Goal: Find specific page/section: Find specific page/section

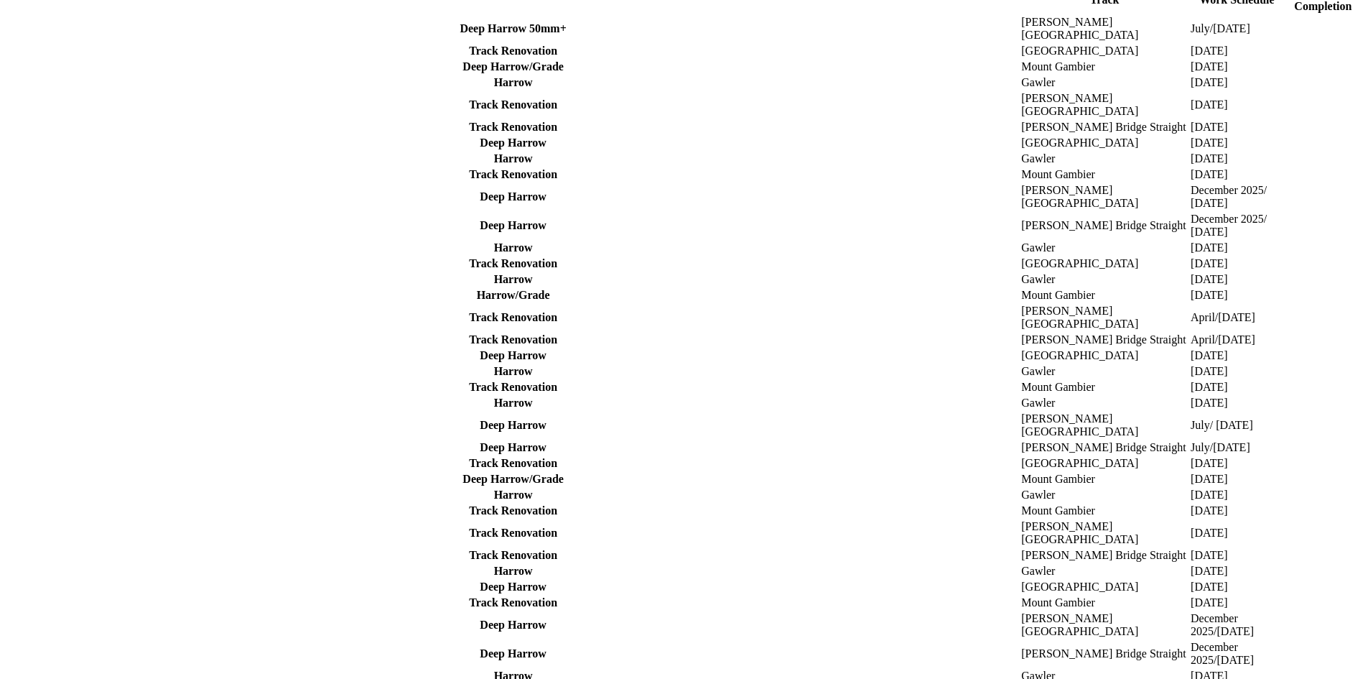
scroll to position [393, 0]
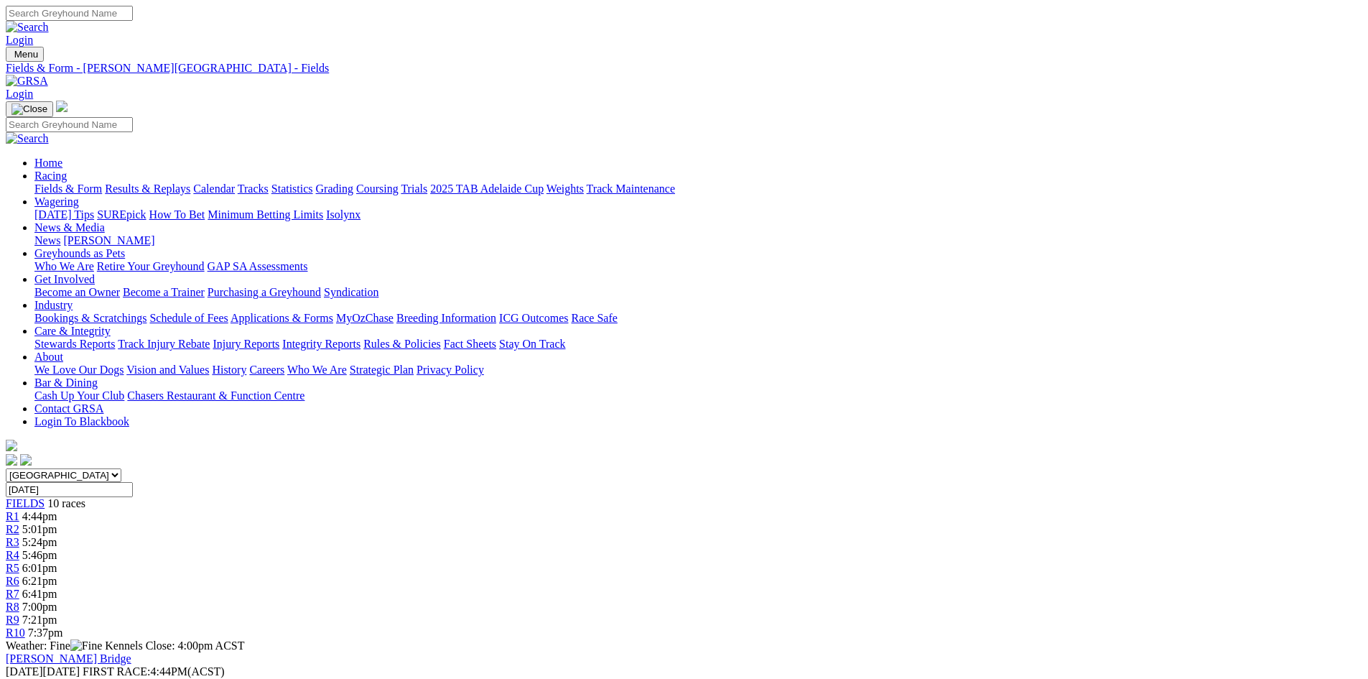
click at [48, 75] on img at bounding box center [27, 81] width 42 height 13
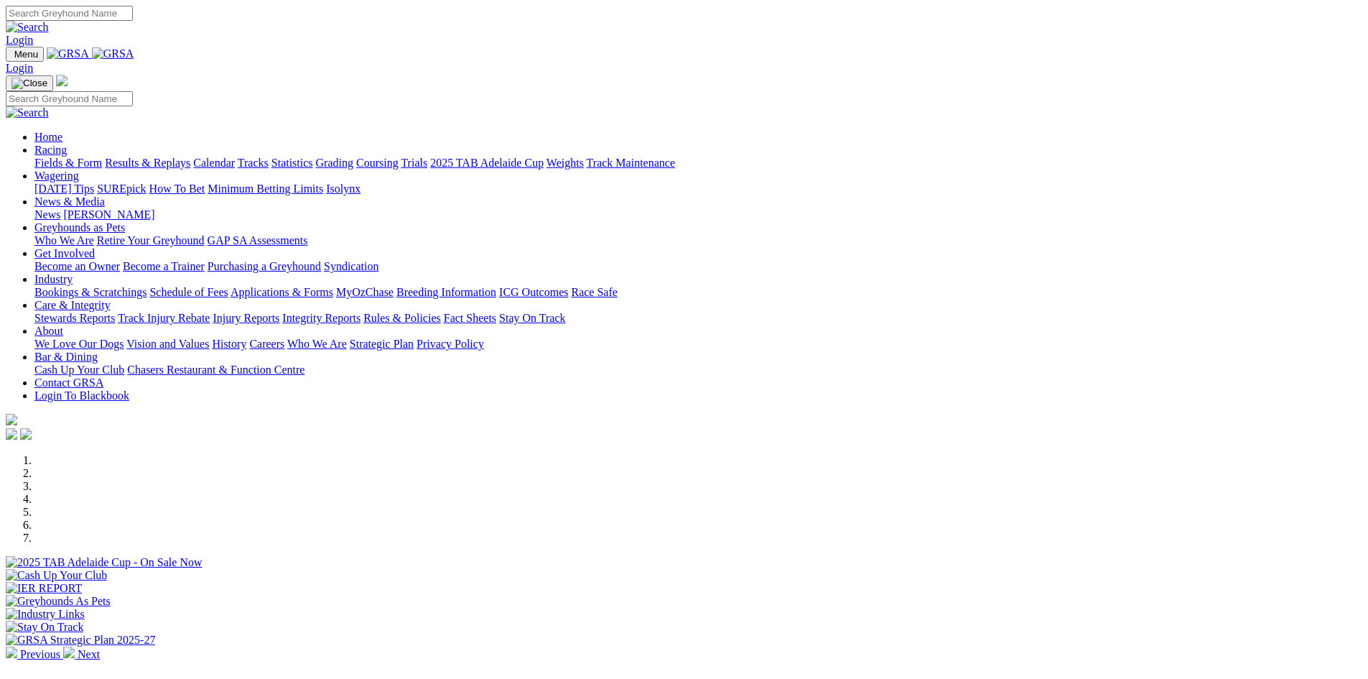
scroll to position [215, 0]
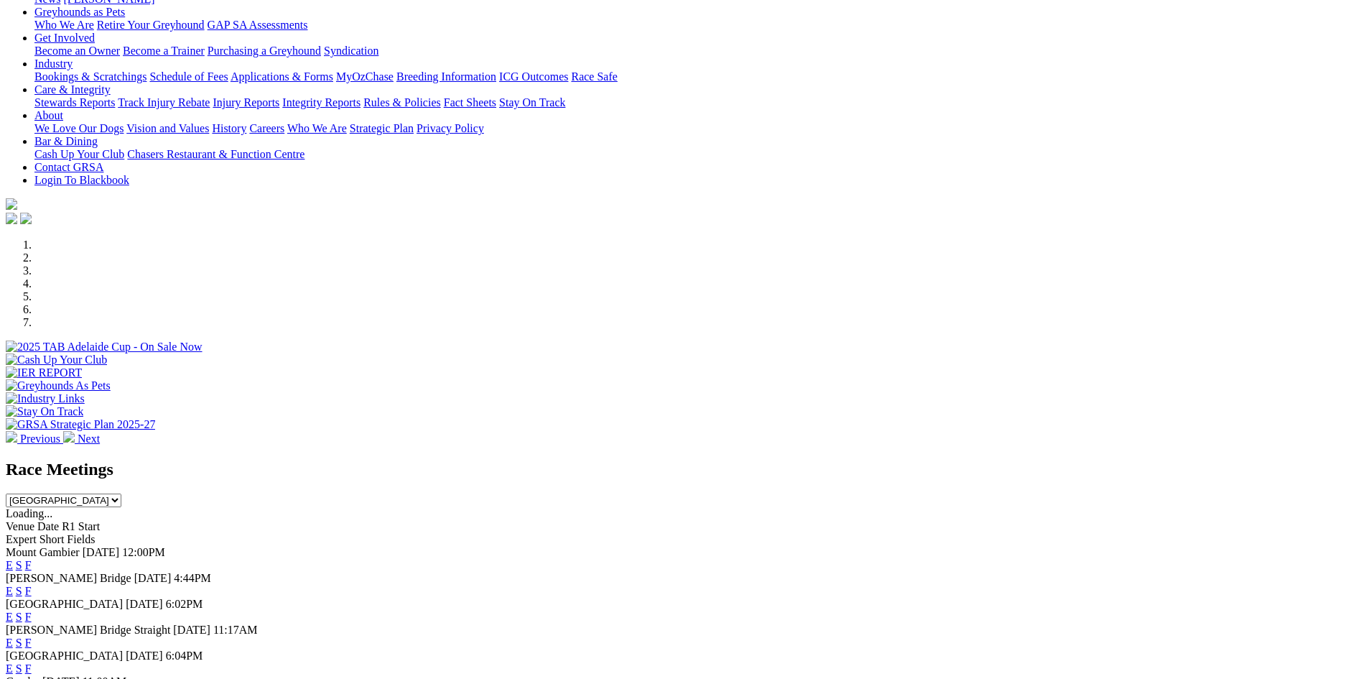
click at [32, 585] on link "F" at bounding box center [28, 591] width 6 height 12
